Goal: Information Seeking & Learning: Learn about a topic

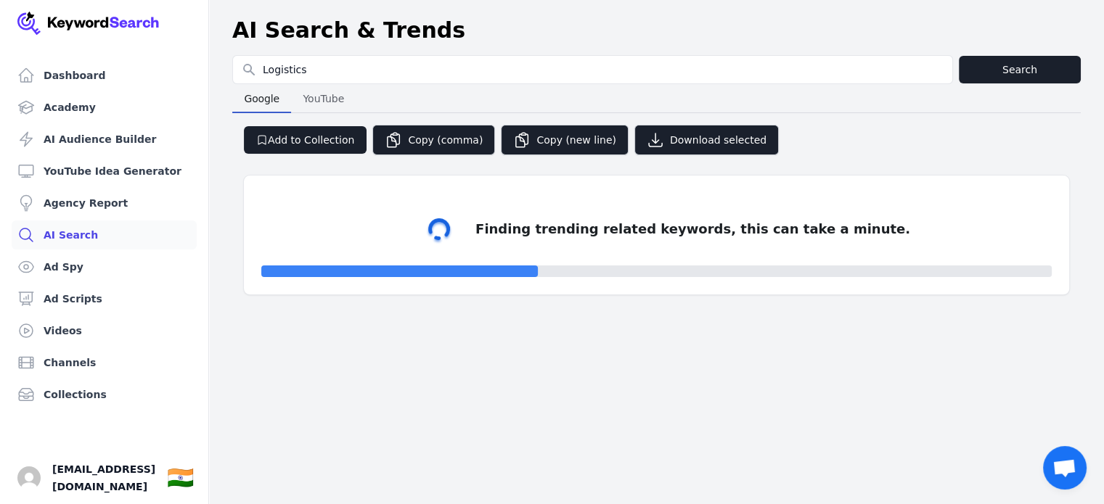
select select "50"
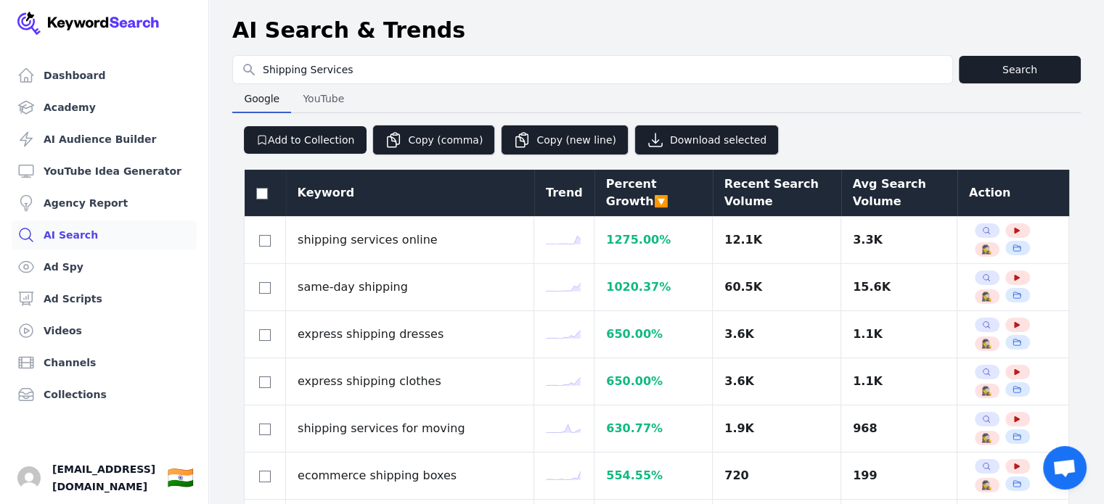
click at [733, 192] on div "Recent Search Volume" at bounding box center [776, 193] width 105 height 35
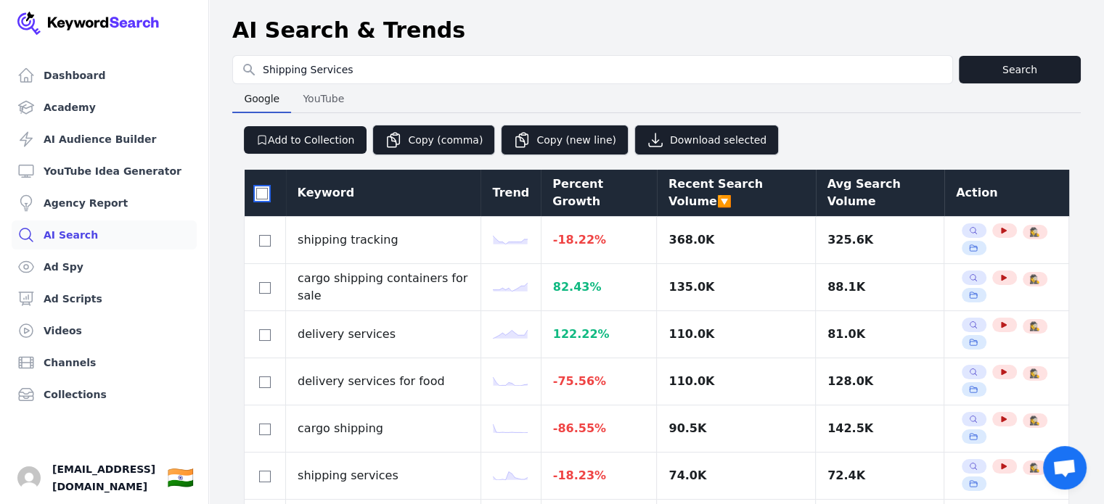
click at [261, 189] on input "checkbox" at bounding box center [262, 194] width 12 height 12
checkbox input "true"
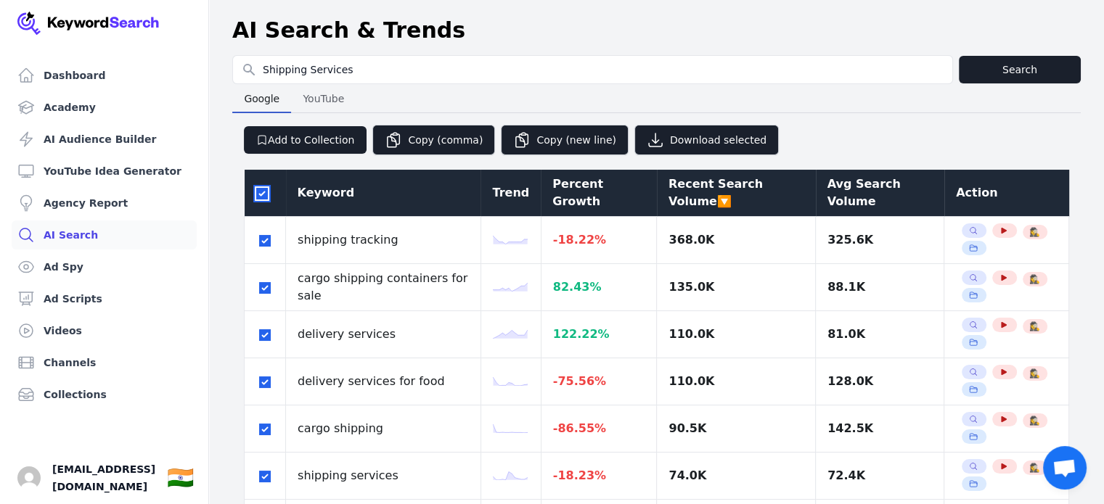
checkbox input "true"
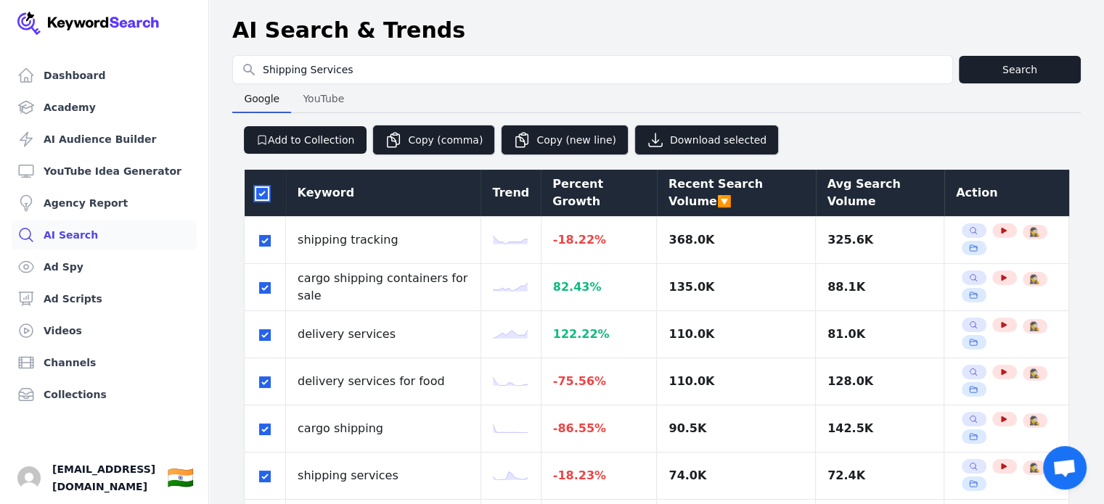
checkbox input "true"
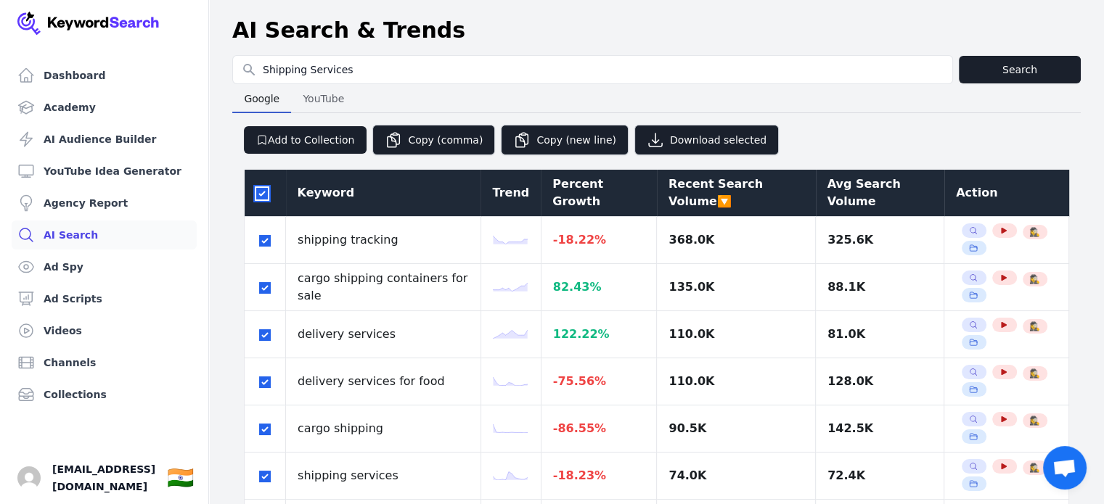
checkbox input "true"
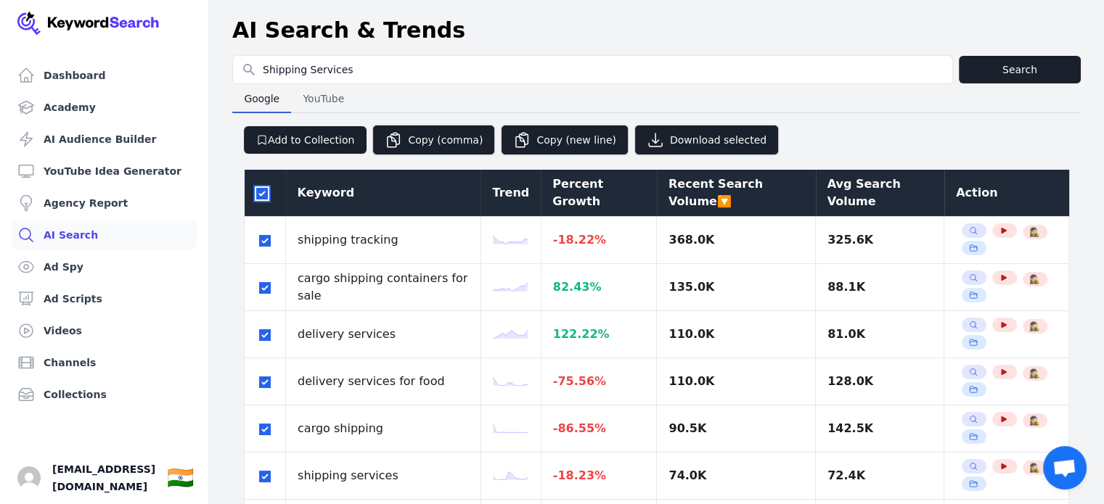
checkbox input "true"
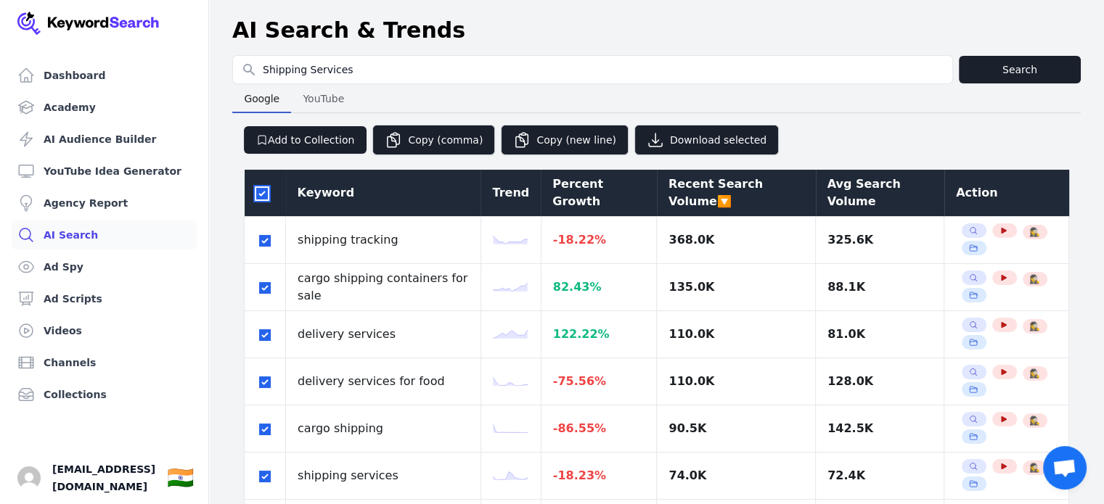
checkbox input "true"
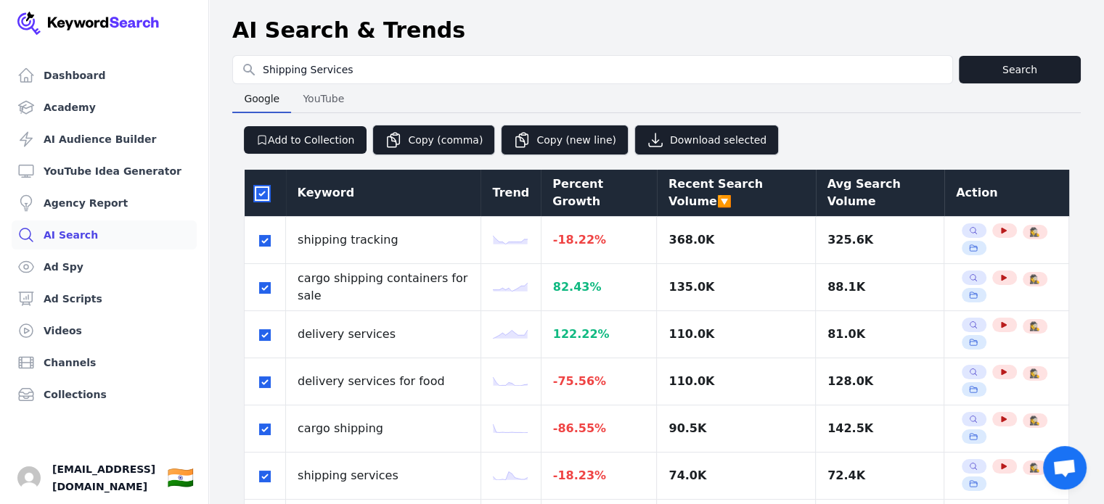
checkbox input "true"
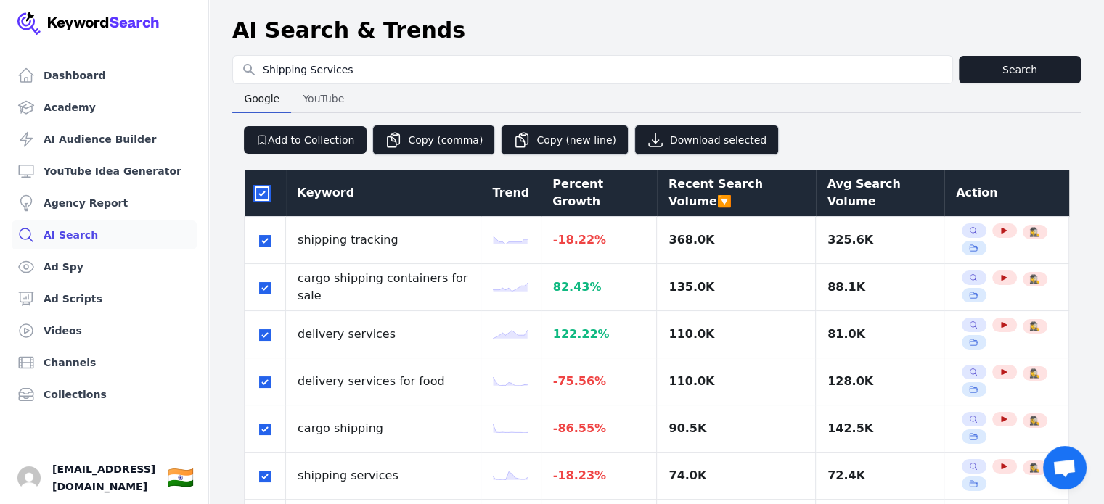
checkbox input "true"
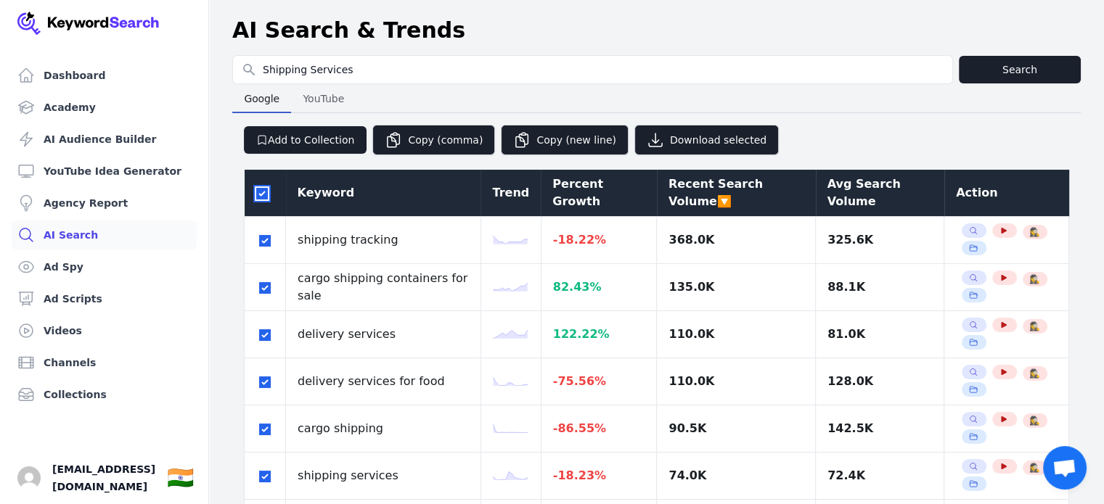
checkbox input "true"
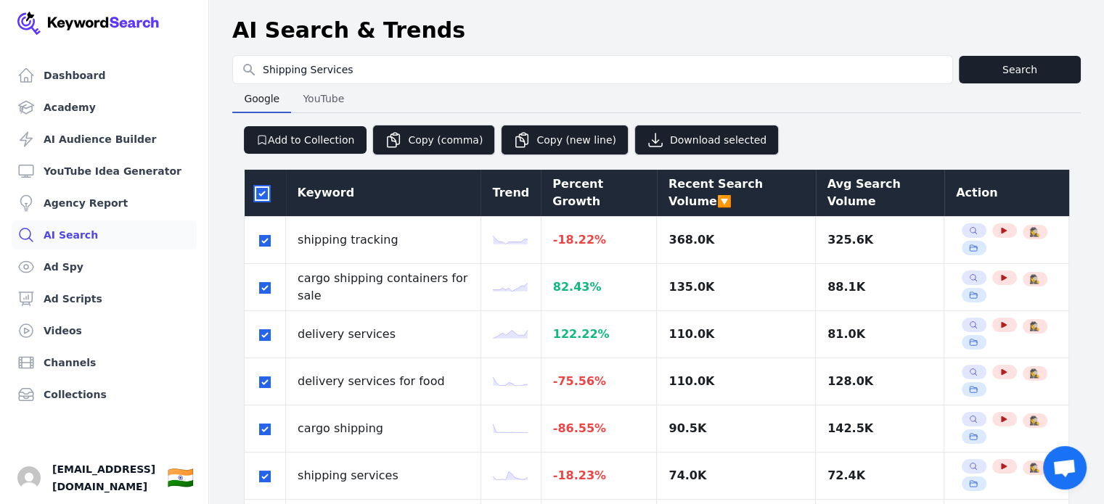
checkbox input "true"
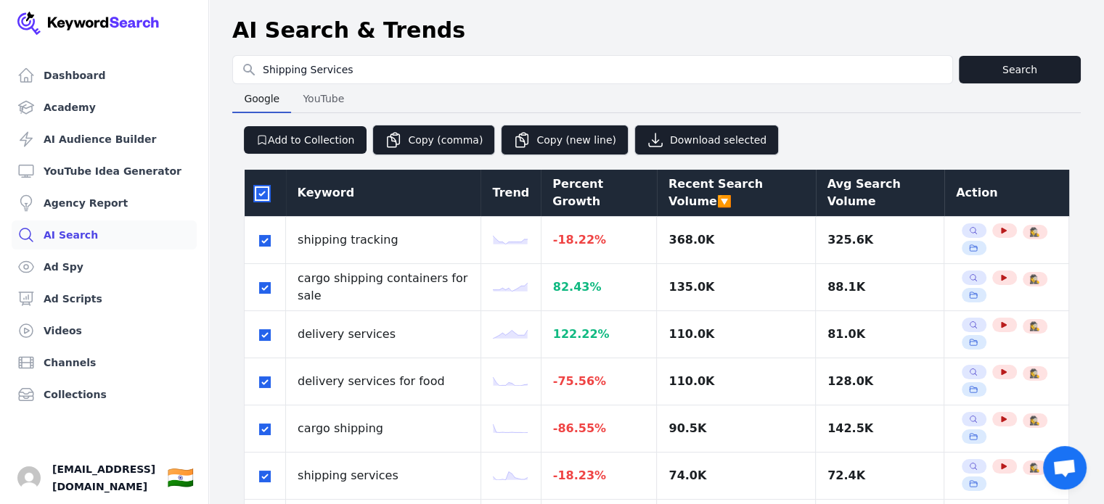
checkbox input "true"
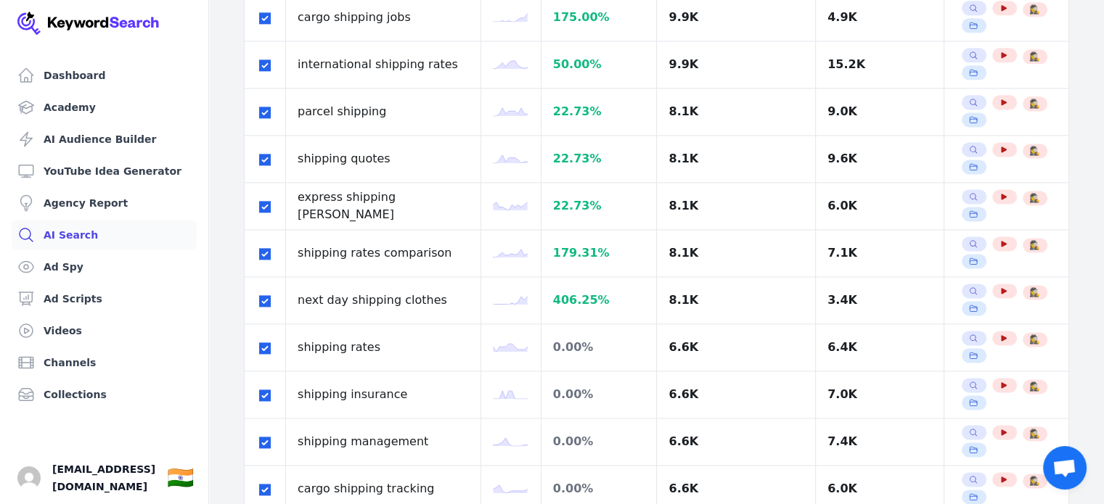
scroll to position [2119, 0]
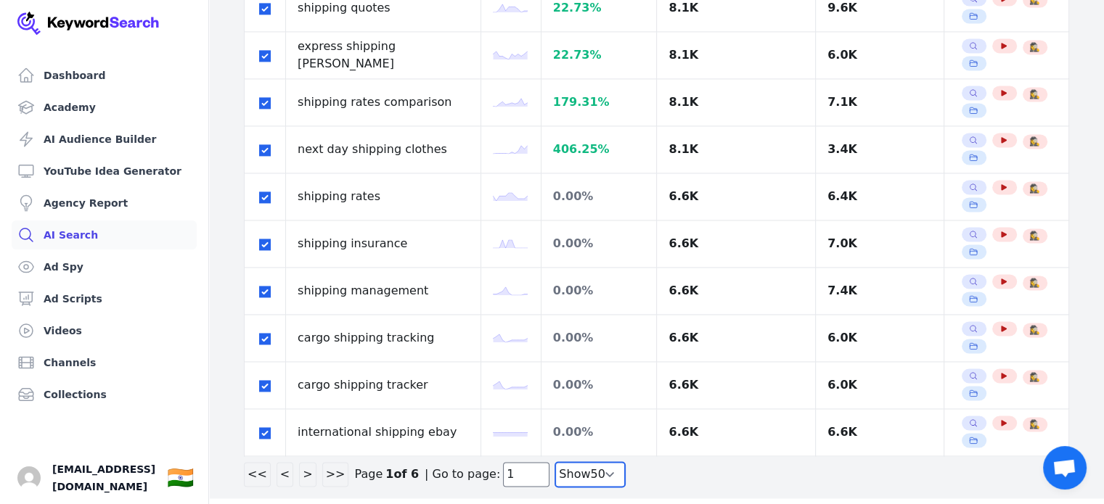
click at [590, 468] on select "Show 30 Show 40 Show 50 Show 100" at bounding box center [590, 474] width 70 height 25
select select "100"
click at [555, 487] on select "Show 30 Show 40 Show 50 Show 100" at bounding box center [590, 474] width 70 height 25
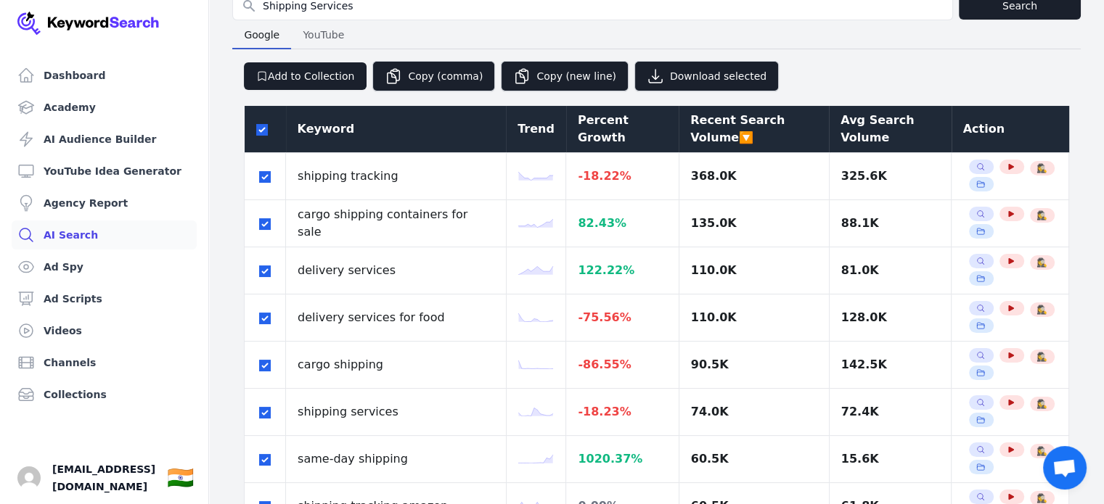
scroll to position [0, 0]
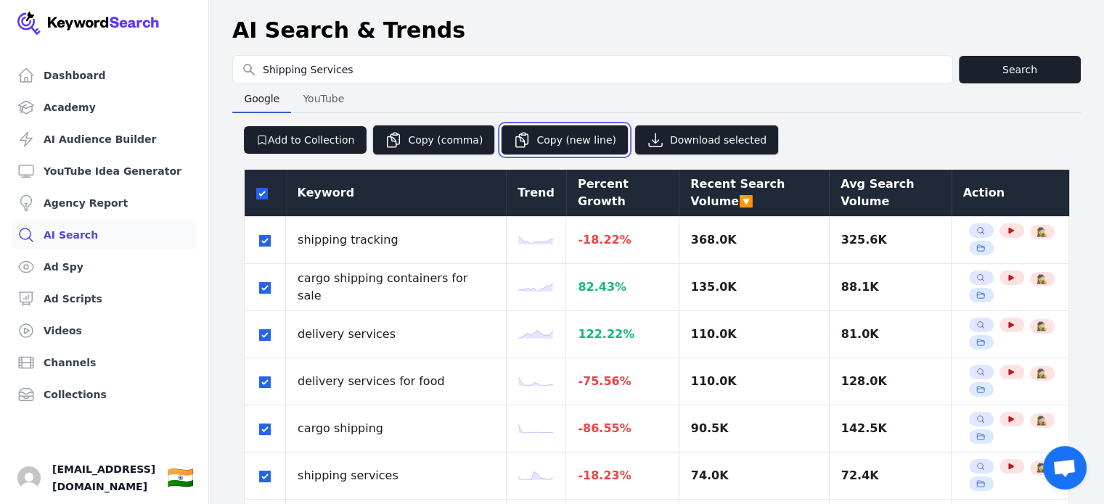
click at [543, 130] on button "Copy (new line)" at bounding box center [565, 140] width 128 height 30
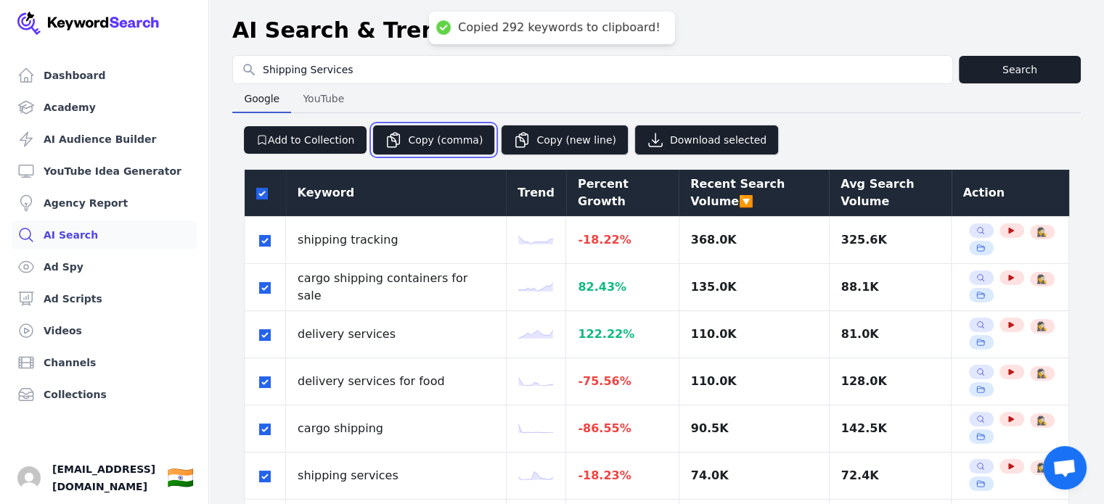
click at [434, 136] on button "Copy (comma)" at bounding box center [433, 140] width 123 height 30
click at [531, 133] on button "Copy (new line)" at bounding box center [565, 140] width 128 height 30
click at [440, 141] on button "Copy (comma)" at bounding box center [433, 140] width 123 height 30
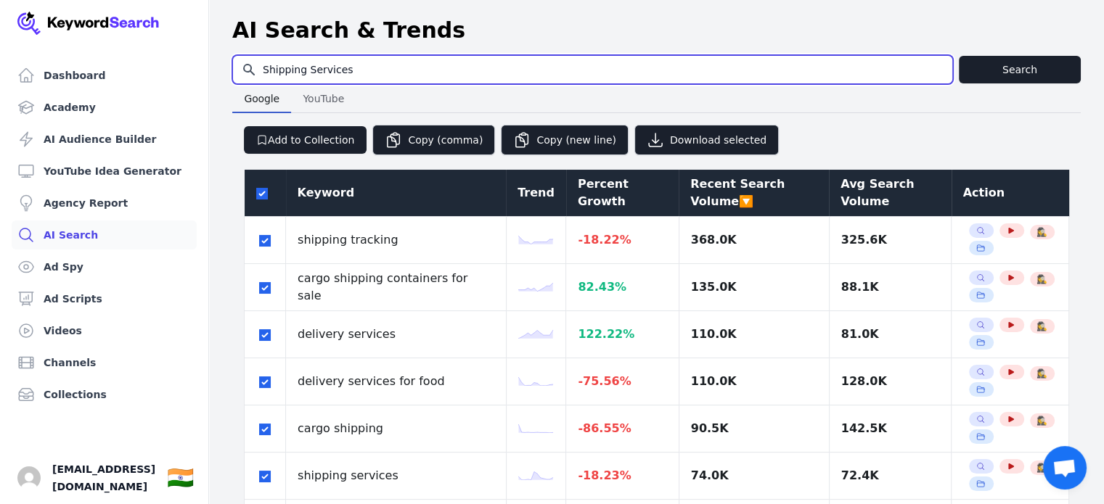
click at [303, 71] on input "Shipping Services" at bounding box center [592, 70] width 719 height 28
